Goal: Communication & Community: Share content

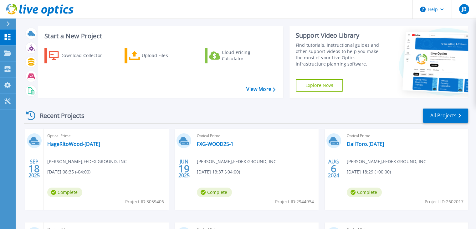
scroll to position [2, 0]
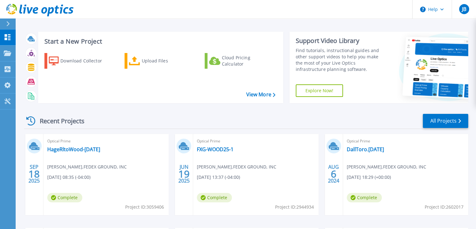
click at [107, 170] on div "Optical Prime HageRltoWood-Sept25 Matt Cuccaro , FEDEX GROUND, INC 09/18/2025, …" at bounding box center [106, 174] width 125 height 81
click at [65, 149] on link "HageRltoWood-[DATE]" at bounding box center [73, 149] width 53 height 6
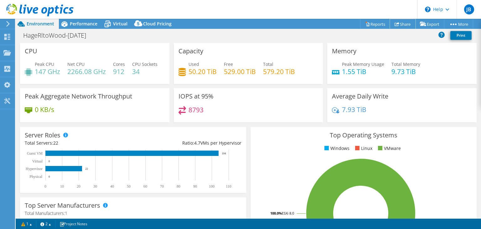
click at [399, 23] on link "Share" at bounding box center [403, 24] width 26 height 10
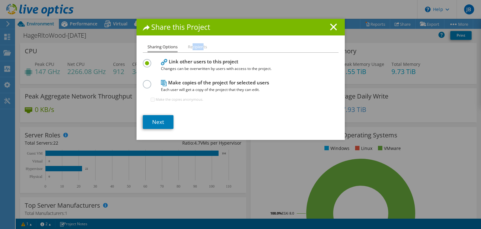
click at [201, 48] on li "Recipients" at bounding box center [197, 47] width 19 height 8
click at [158, 124] on link "Next" at bounding box center [158, 122] width 31 height 14
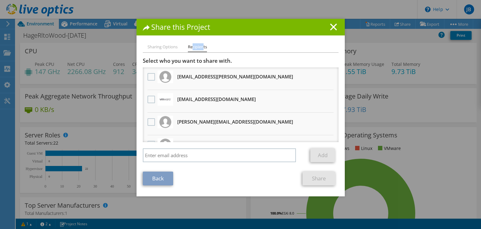
scroll to position [37, 0]
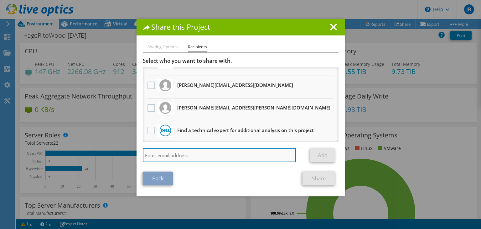
click at [191, 156] on input "search" at bounding box center [219, 155] width 153 height 14
type input "isa"
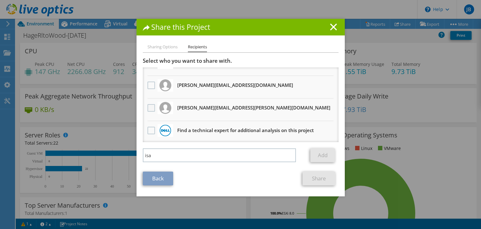
click at [148, 108] on label at bounding box center [151, 108] width 9 height 8
click at [0, 0] on input "checkbox" at bounding box center [0, 0] width 0 height 0
click at [318, 178] on link "Share" at bounding box center [318, 178] width 33 height 14
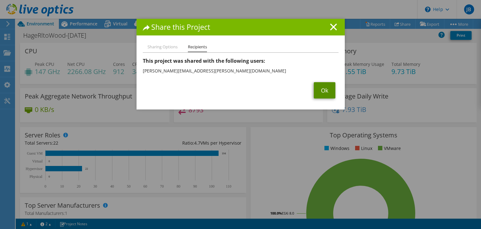
click at [322, 85] on link "Ok" at bounding box center [325, 90] width 22 height 16
